Goal: Information Seeking & Learning: Learn about a topic

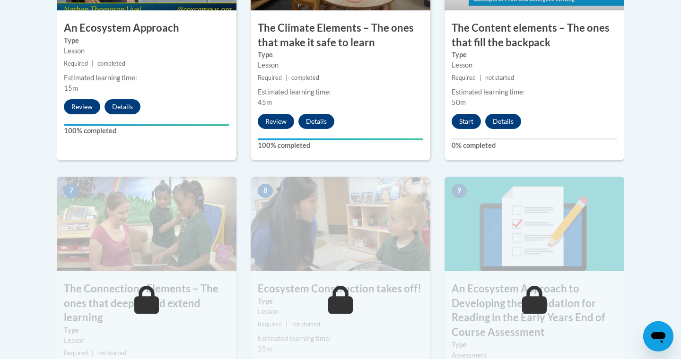
scroll to position [686, 0]
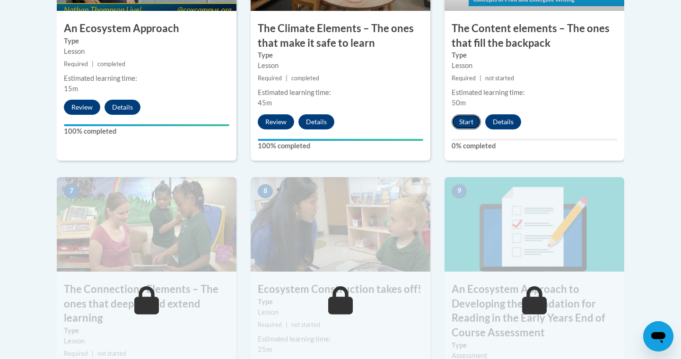
click at [467, 125] on button "Start" at bounding box center [465, 121] width 29 height 15
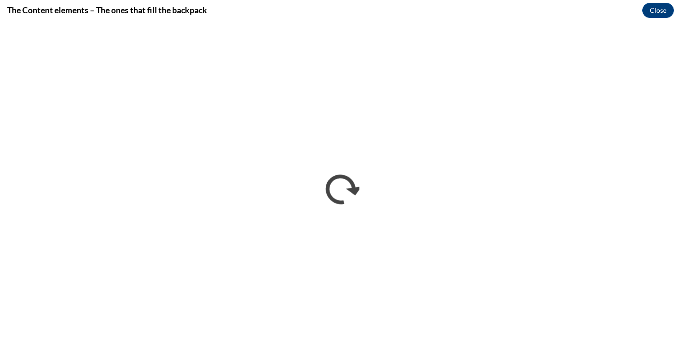
scroll to position [0, 0]
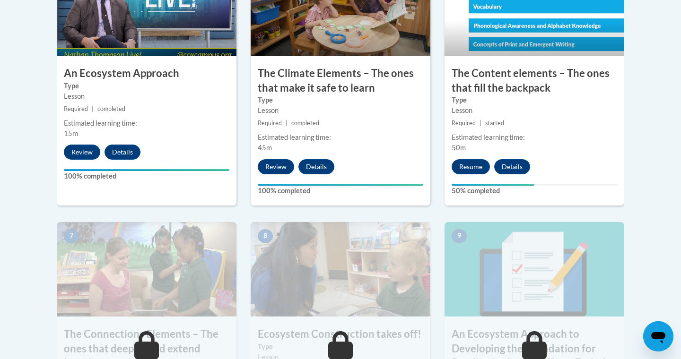
scroll to position [637, 0]
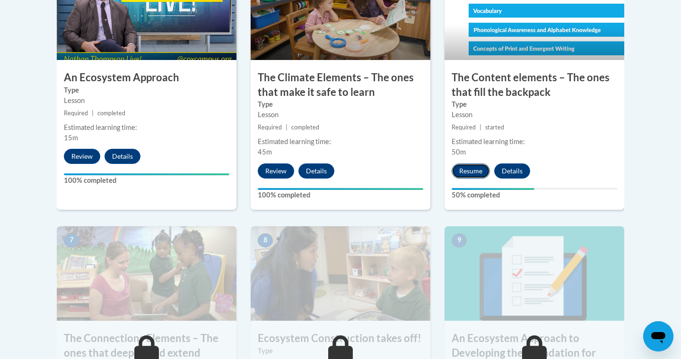
click at [470, 174] on button "Resume" at bounding box center [470, 171] width 38 height 15
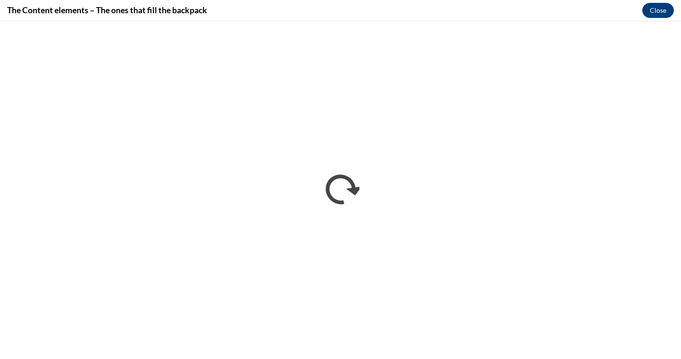
scroll to position [0, 0]
